Goal: Task Accomplishment & Management: Use online tool/utility

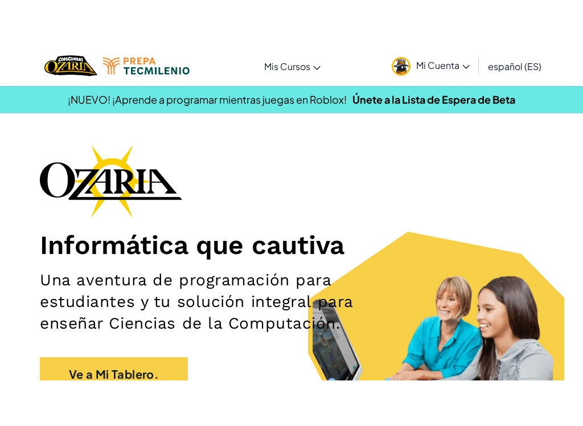
scroll to position [99, 0]
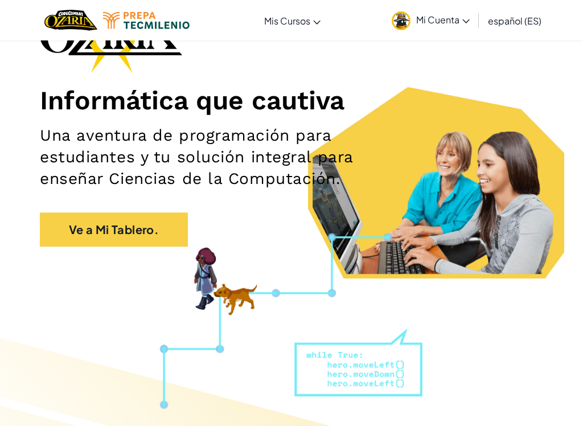
click at [154, 232] on link "Ve a Mi Tablero." at bounding box center [114, 229] width 148 height 34
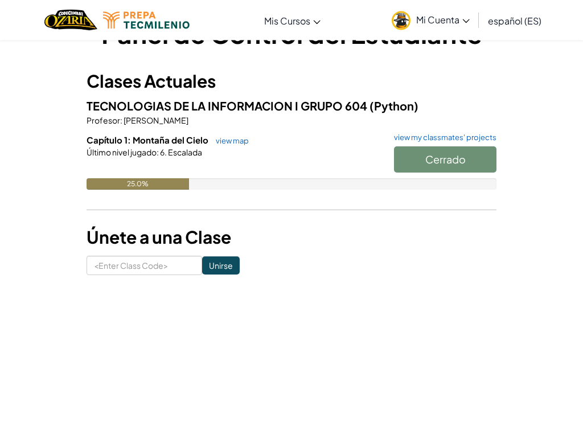
scroll to position [41, 0]
click at [230, 139] on link "view map" at bounding box center [229, 140] width 39 height 9
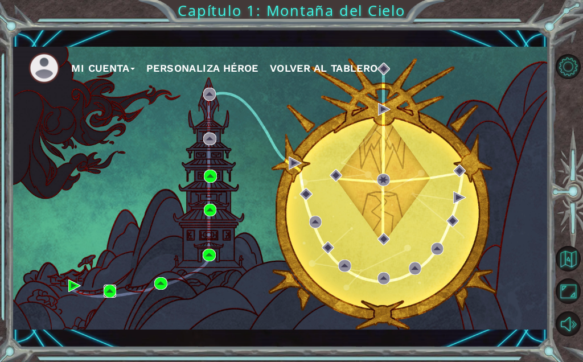
click at [109, 290] on img at bounding box center [110, 290] width 13 height 13
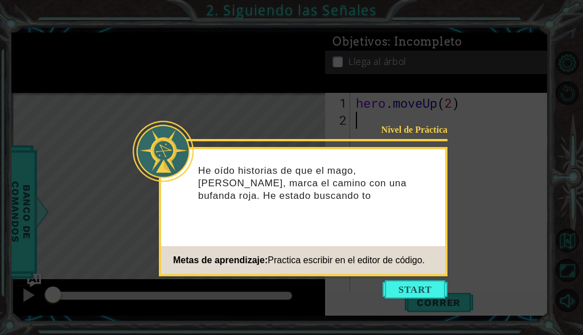
click at [420, 289] on button "Start" at bounding box center [414, 289] width 65 height 18
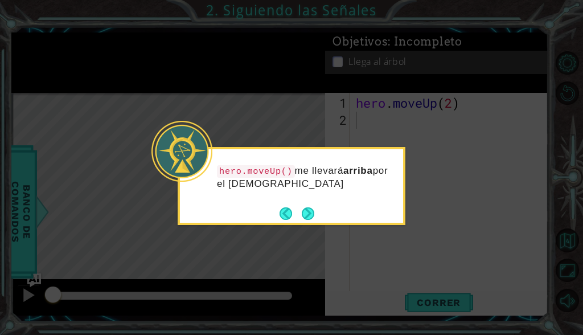
click at [314, 213] on button "Next" at bounding box center [308, 213] width 13 height 13
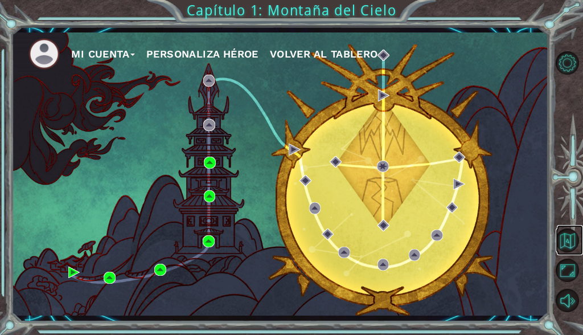
click at [569, 238] on button "Volver al Mapa" at bounding box center [566, 239] width 23 height 23
click at [102, 283] on div "Mi Cuenta Personaliza Héroe Volver al Tablero" at bounding box center [279, 173] width 536 height 283
click at [113, 273] on img at bounding box center [110, 277] width 12 height 12
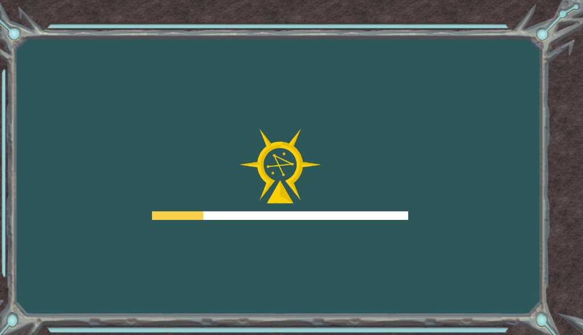
click at [118, 294] on div "Goals Error al cargar desde el servidor. Intenta refrescar la página. Necesitar…" at bounding box center [291, 167] width 583 height 335
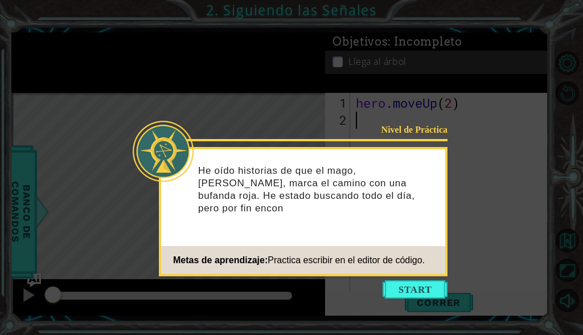
click at [418, 288] on button "Start" at bounding box center [414, 289] width 65 height 18
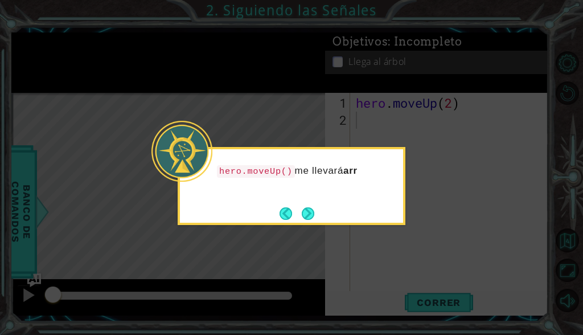
click at [306, 217] on button "Next" at bounding box center [308, 213] width 13 height 13
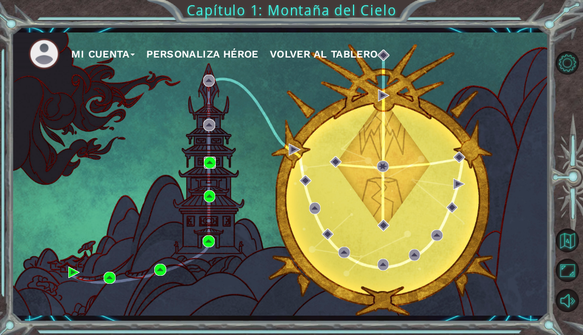
click at [209, 163] on img at bounding box center [210, 162] width 12 height 12
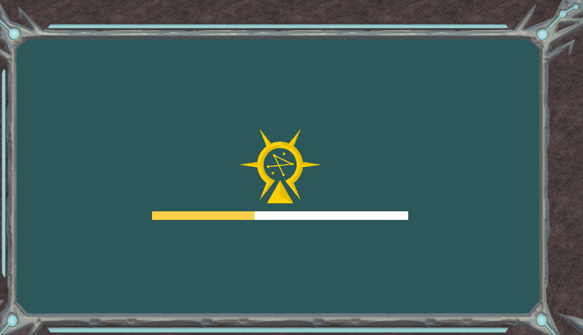
click at [212, 196] on div at bounding box center [280, 174] width 256 height 91
